Goal: Navigation & Orientation: Find specific page/section

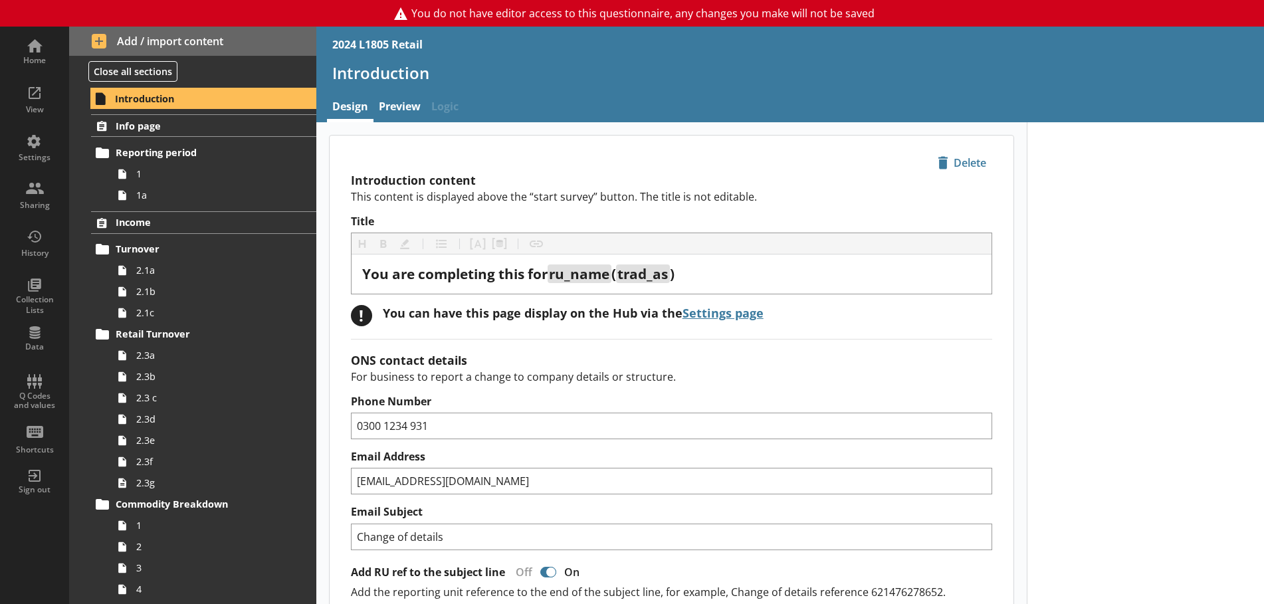
type textarea "x"
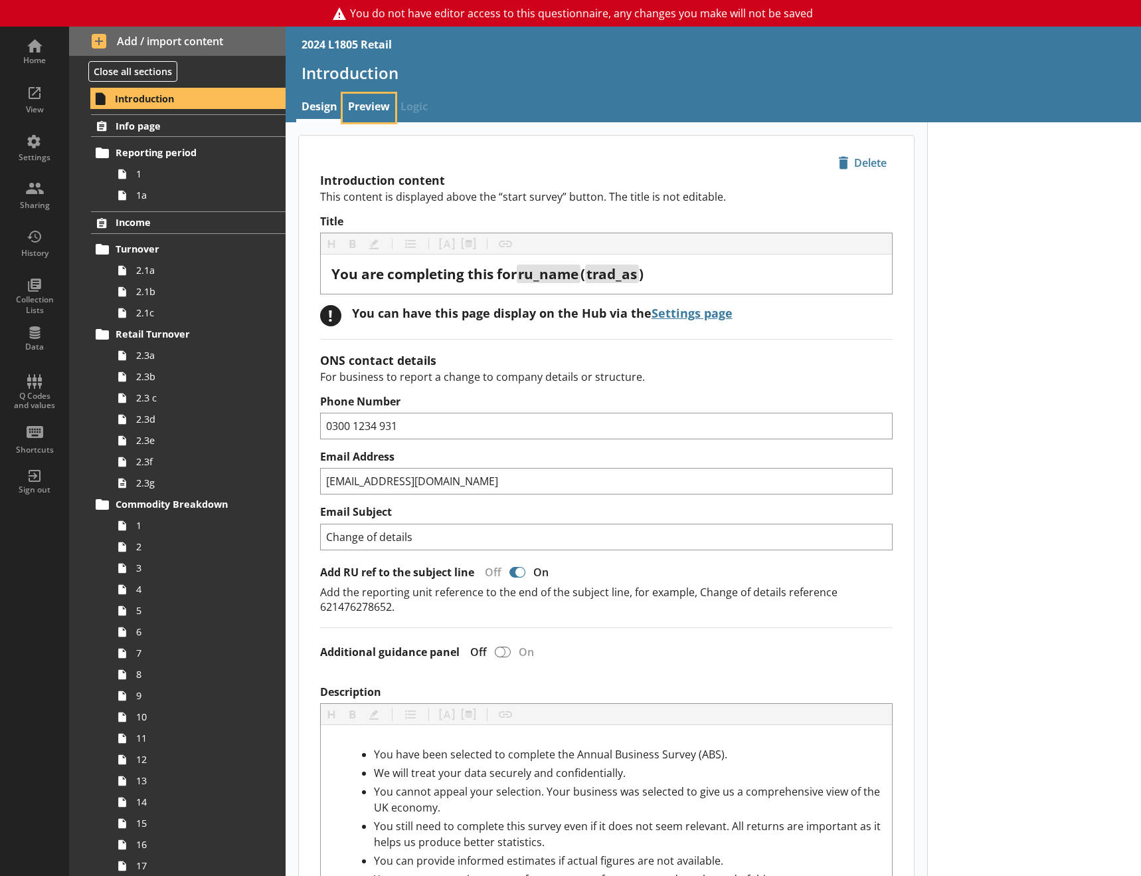
click at [373, 104] on link "Preview" at bounding box center [369, 108] width 52 height 29
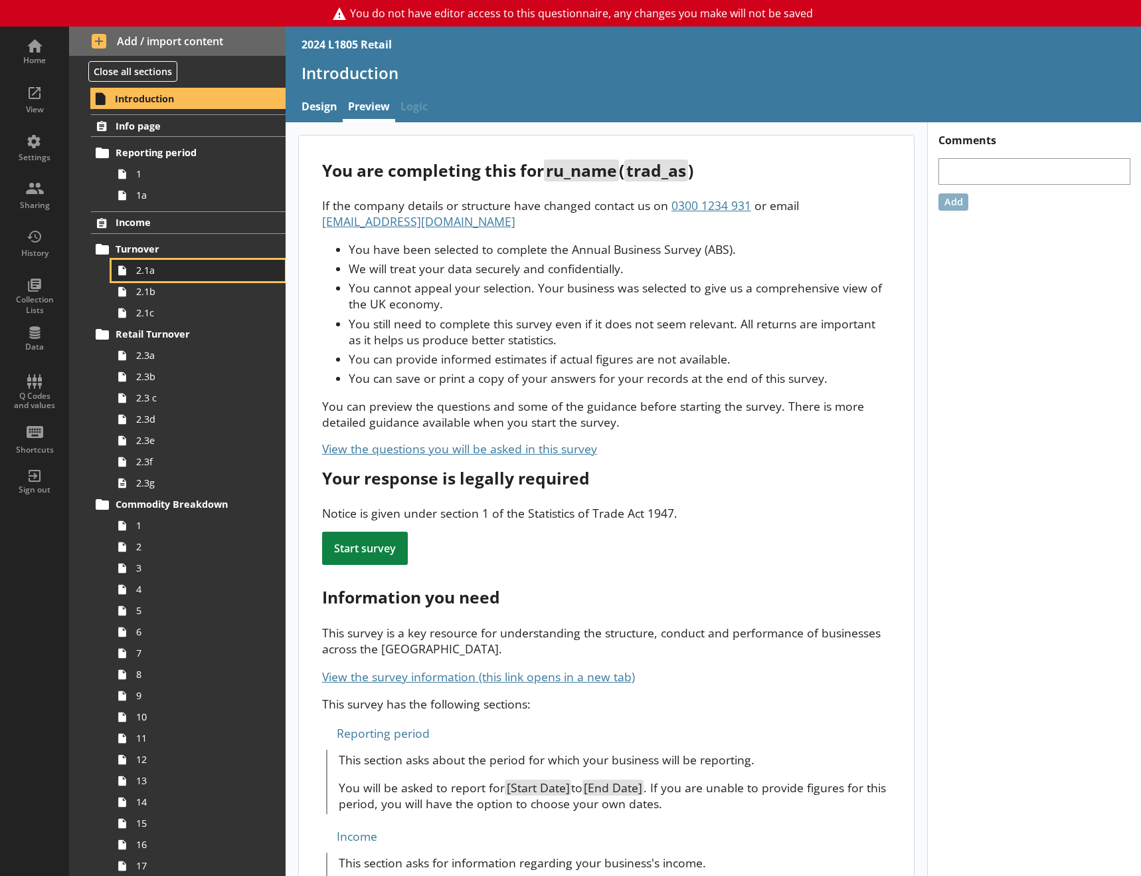
click at [173, 274] on span "2.1a" at bounding box center [197, 270] width 123 height 13
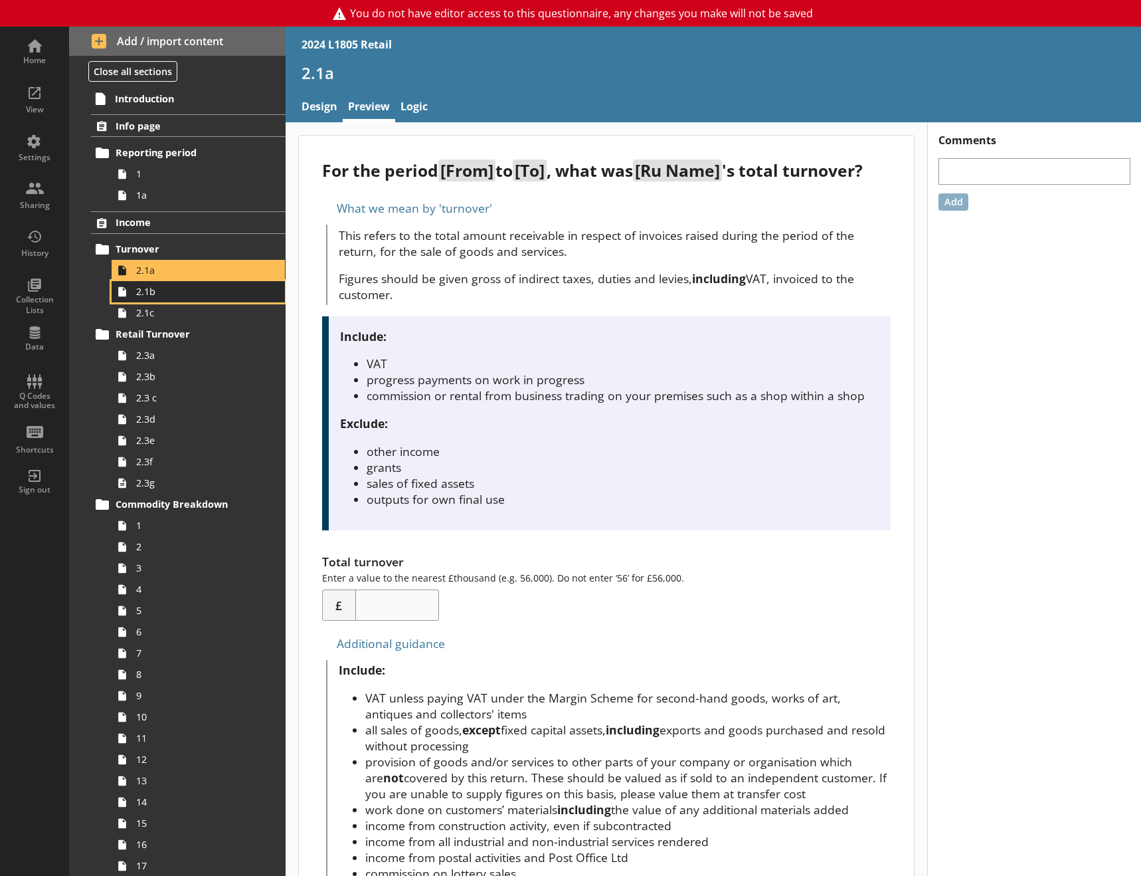
click at [169, 295] on span "2.1b" at bounding box center [197, 291] width 123 height 13
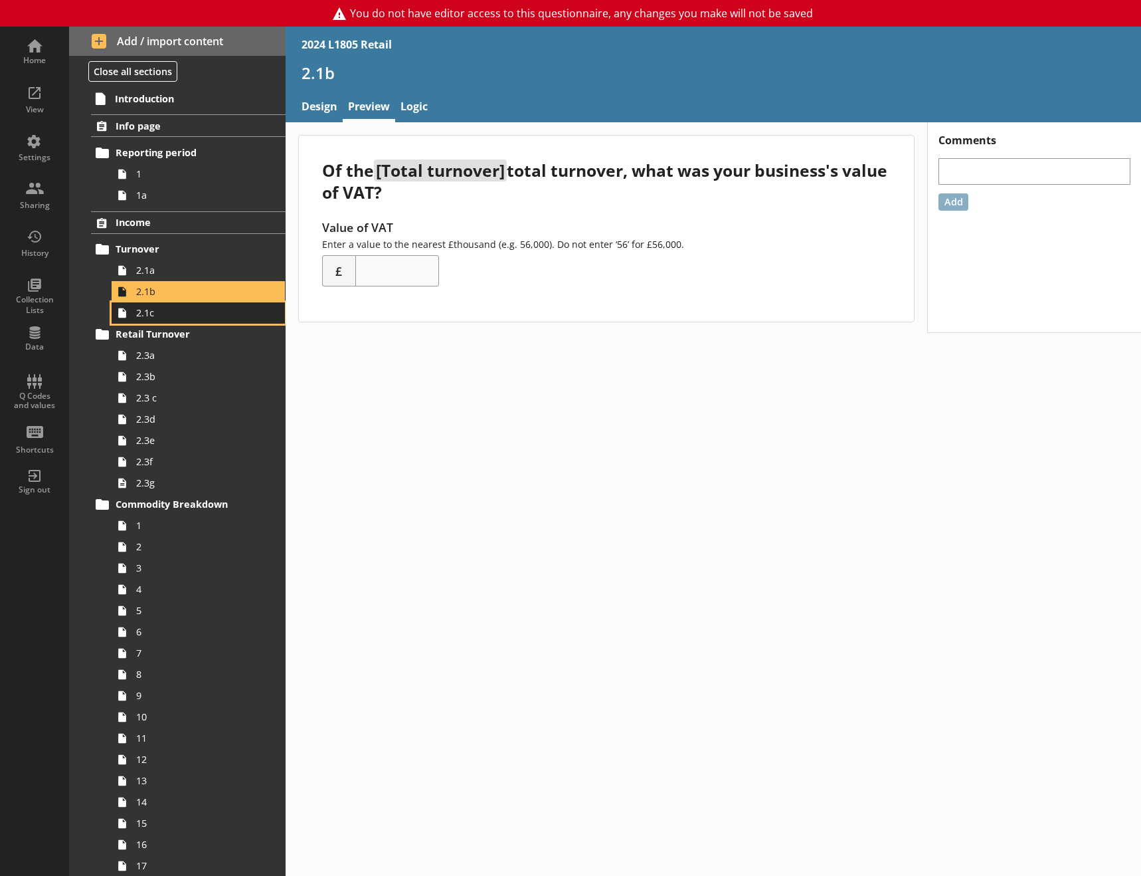
click at [172, 313] on span "2.1c" at bounding box center [197, 312] width 123 height 13
